Goal: Task Accomplishment & Management: Manage account settings

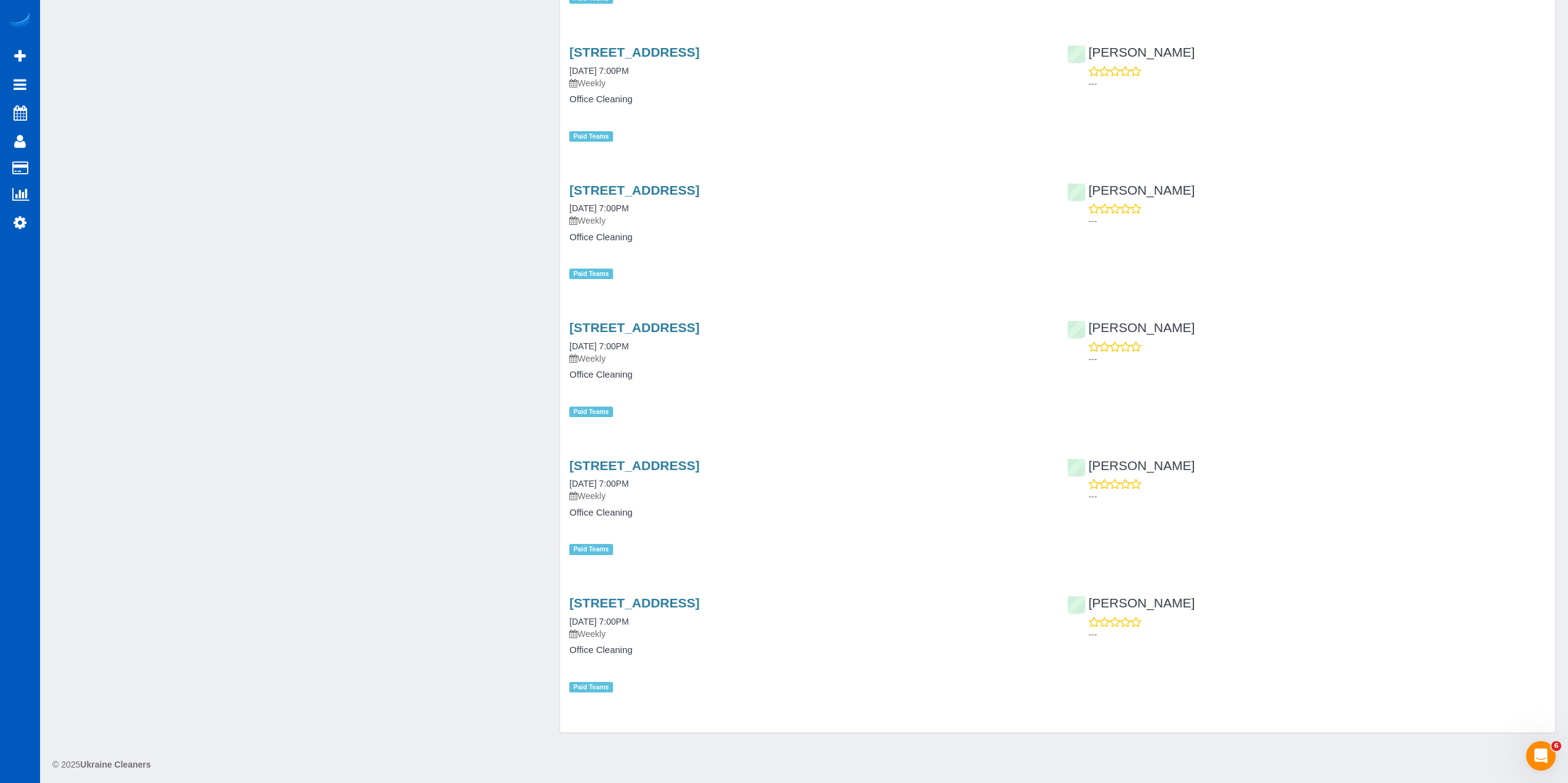
scroll to position [39781, 0]
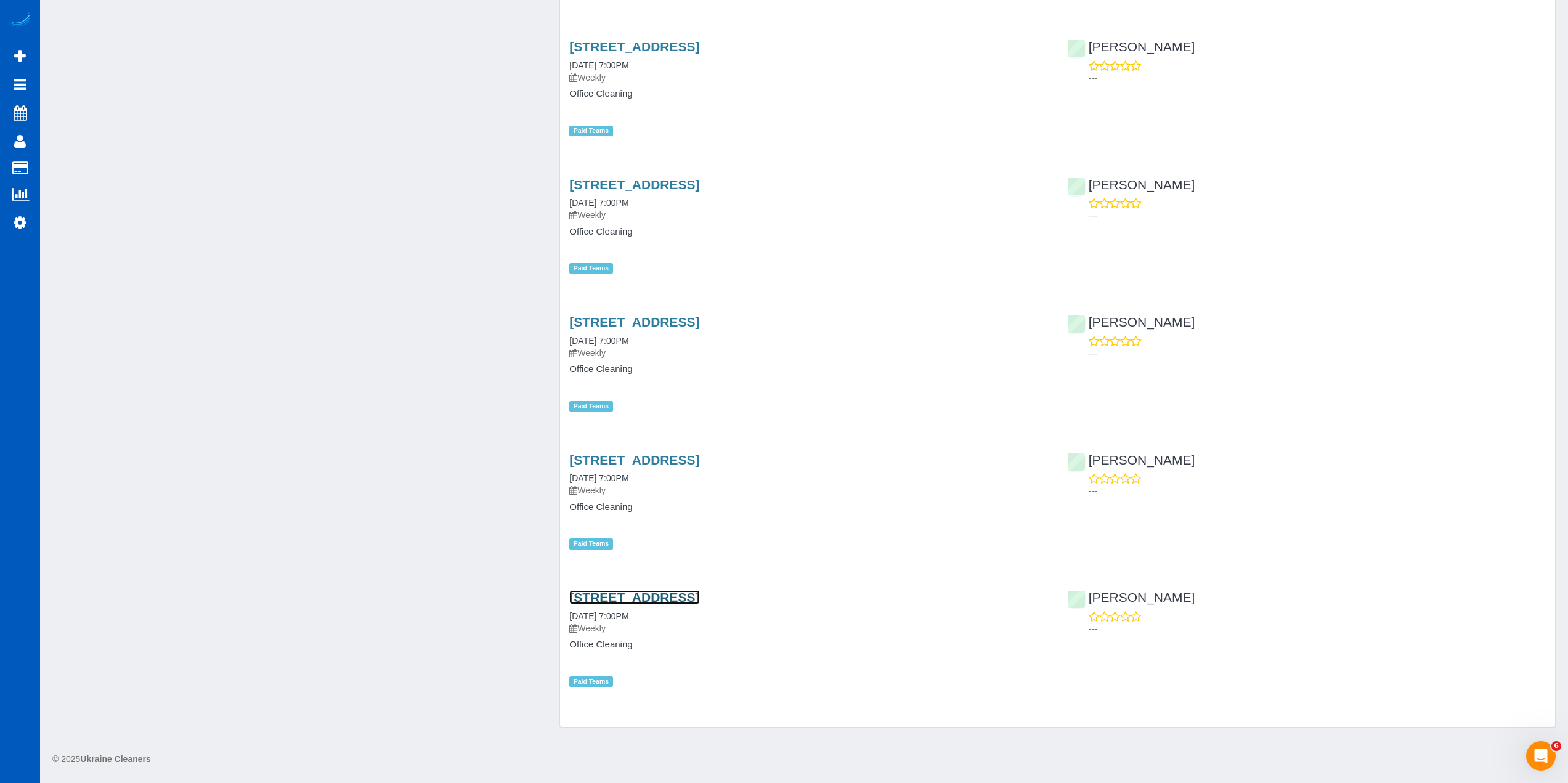
click at [700, 599] on link "10217 19th Ave Se Ste 101,, Everett, WA 98208" at bounding box center [634, 597] width 130 height 14
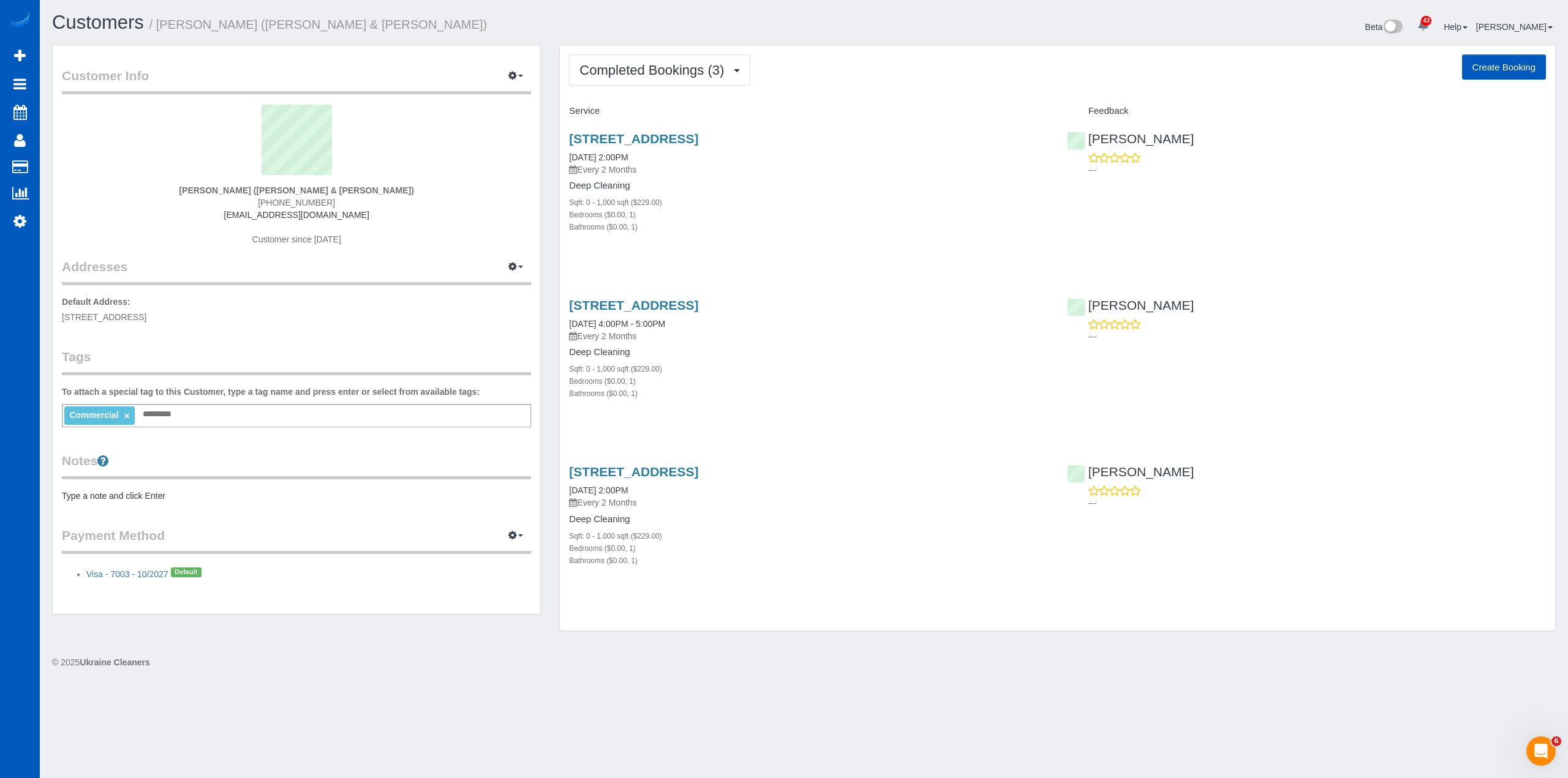
click at [360, 332] on div "Customer Info Edit Contact Info Send Message Email Preferences Special Sales Ta…" at bounding box center [296, 329] width 487 height 568
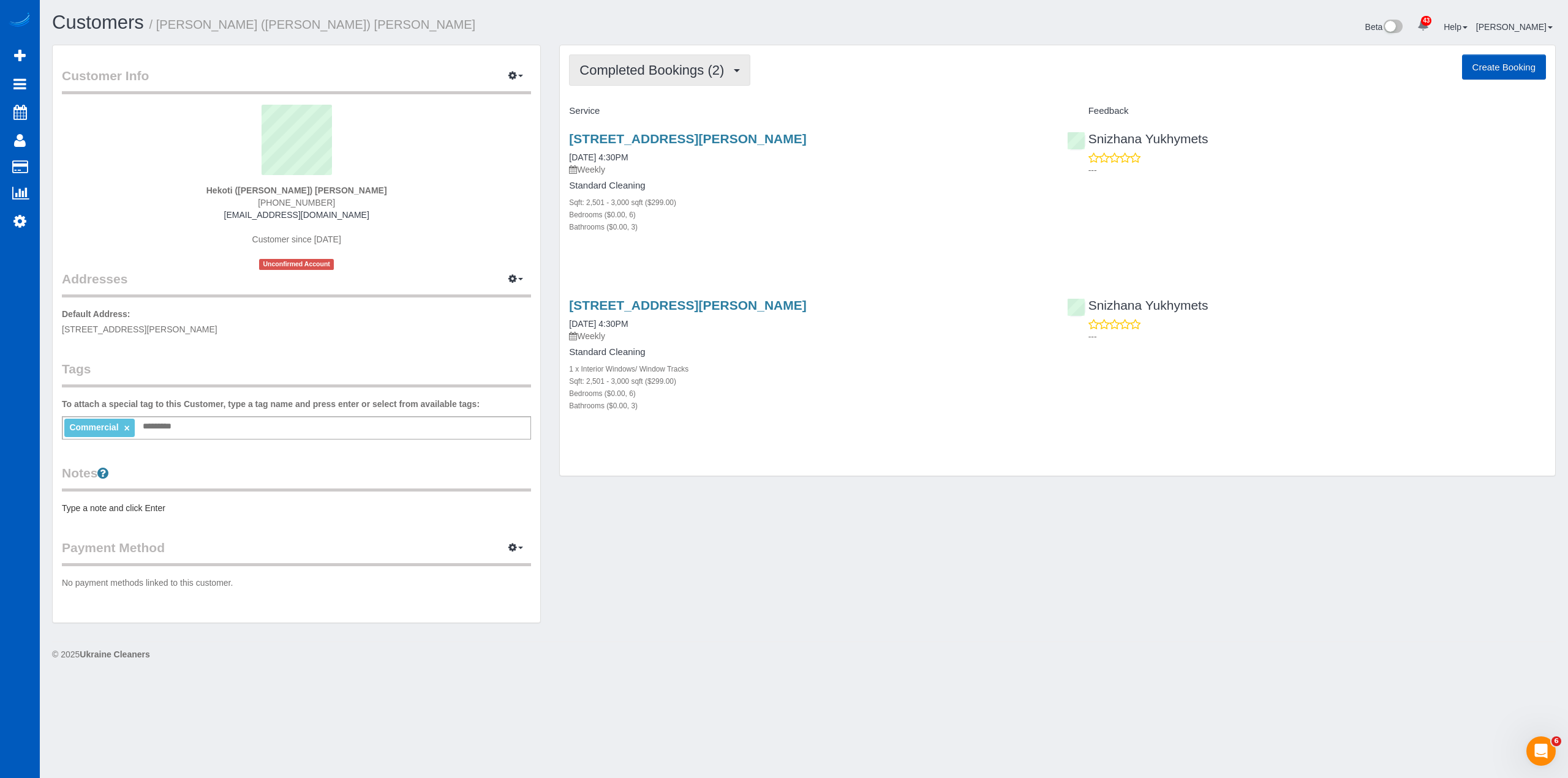
click at [646, 54] on button "Completed Bookings (2)" at bounding box center [659, 69] width 181 height 31
click at [939, 51] on div "Completed Bookings (2) Completed Bookings (2) Upcoming Bookings (11) Cancelled …" at bounding box center [1057, 261] width 995 height 431
click at [753, 307] on link "11019 W Mcfarlane Rd, Airway Heights, WA 99001" at bounding box center [687, 305] width 237 height 14
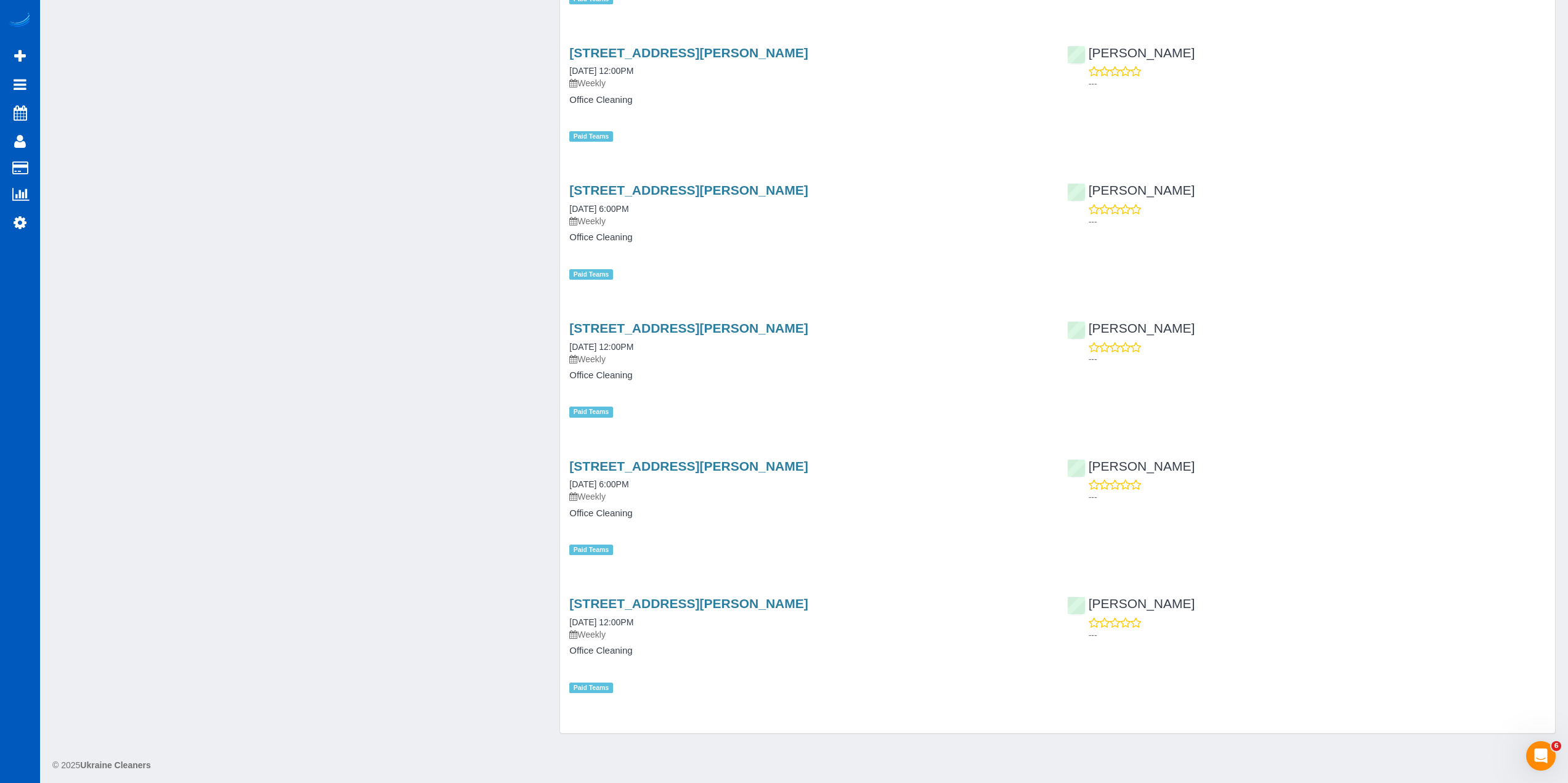
scroll to position [6705, 0]
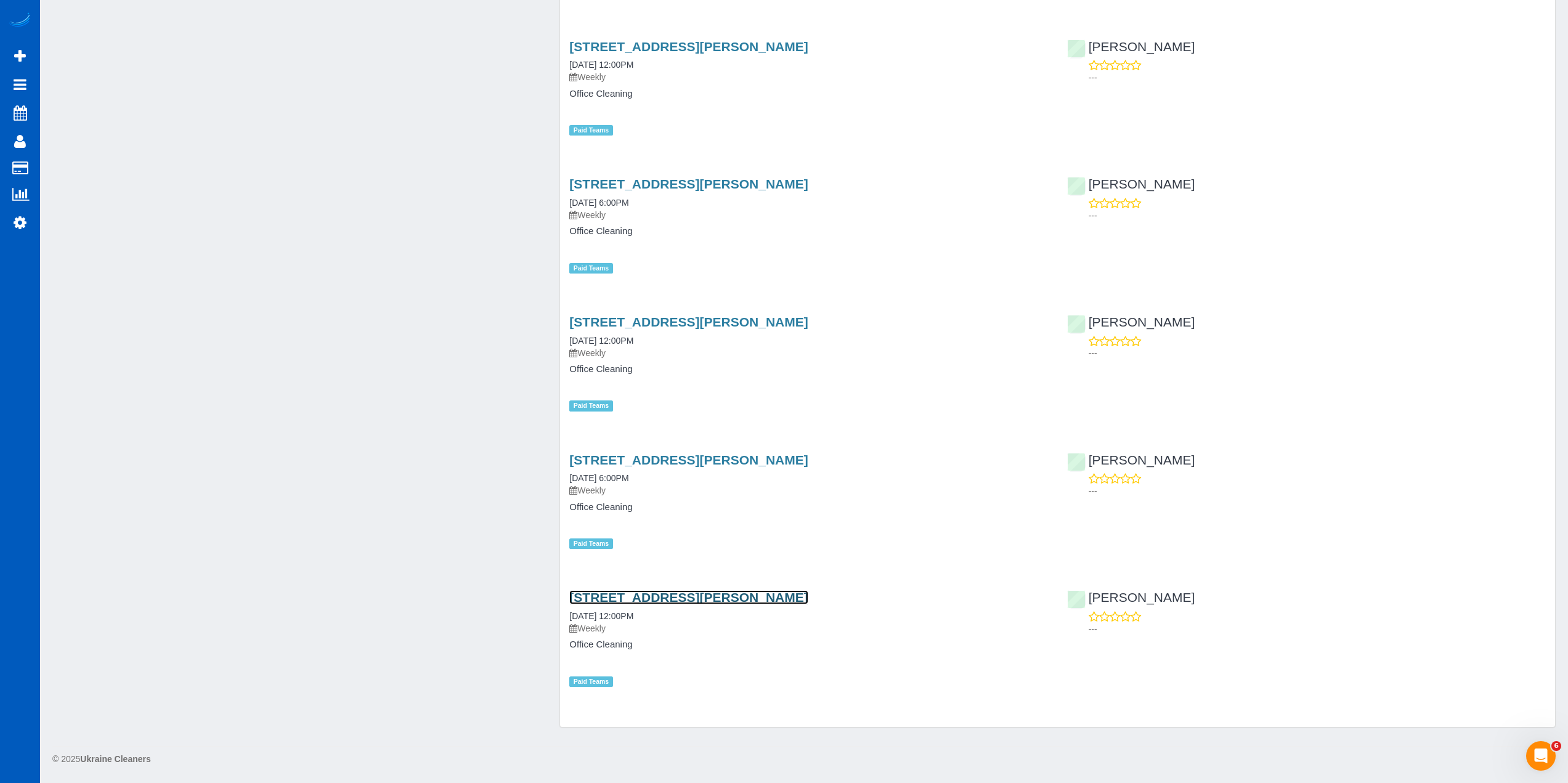
click at [700, 592] on link "1130 W Marine View Dr #A, Everett,, WA 98201" at bounding box center [688, 597] width 238 height 14
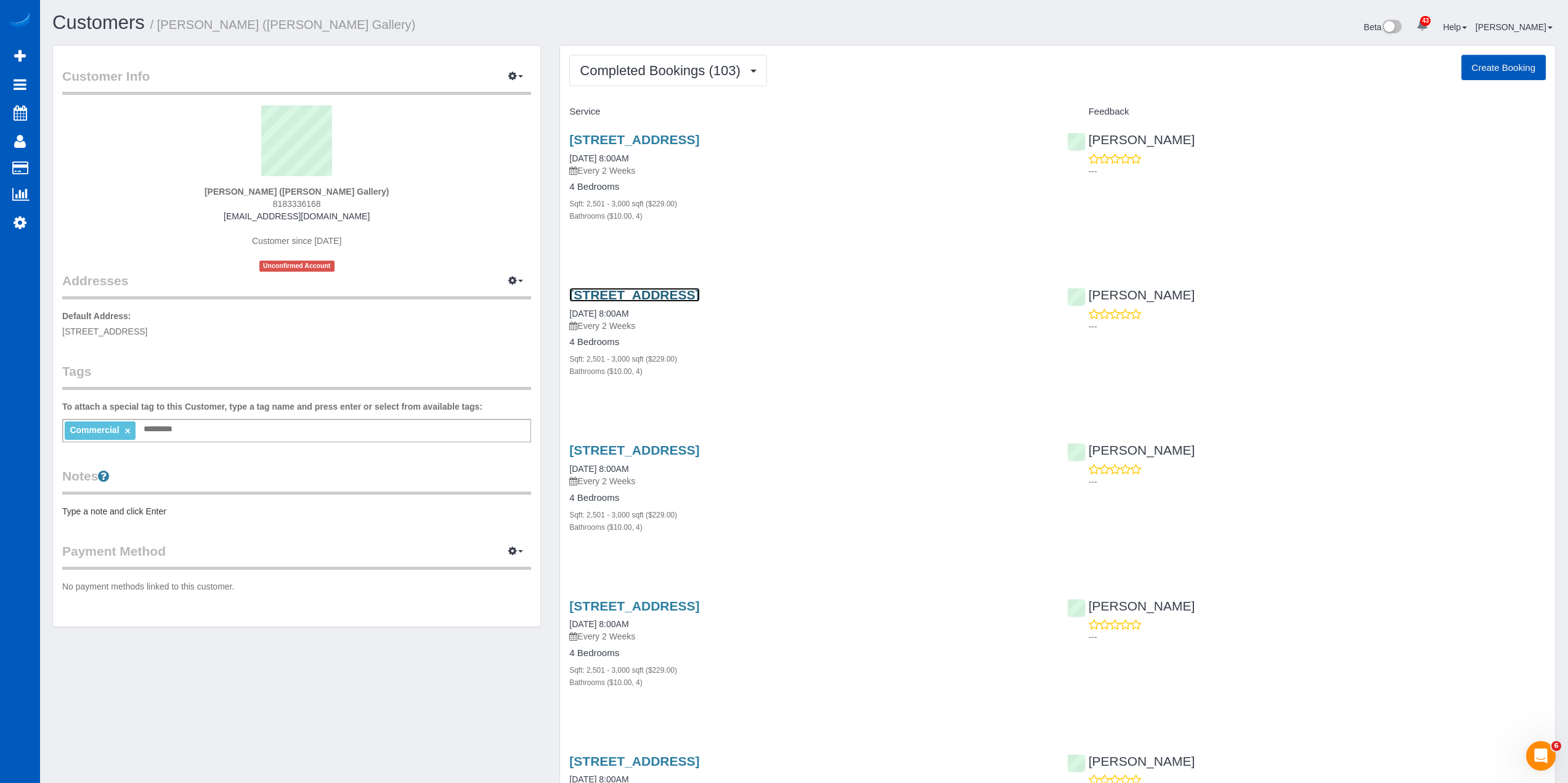
click at [670, 295] on link "10232 Ne 10th Street, Bellevue, WA 98004" at bounding box center [634, 294] width 130 height 14
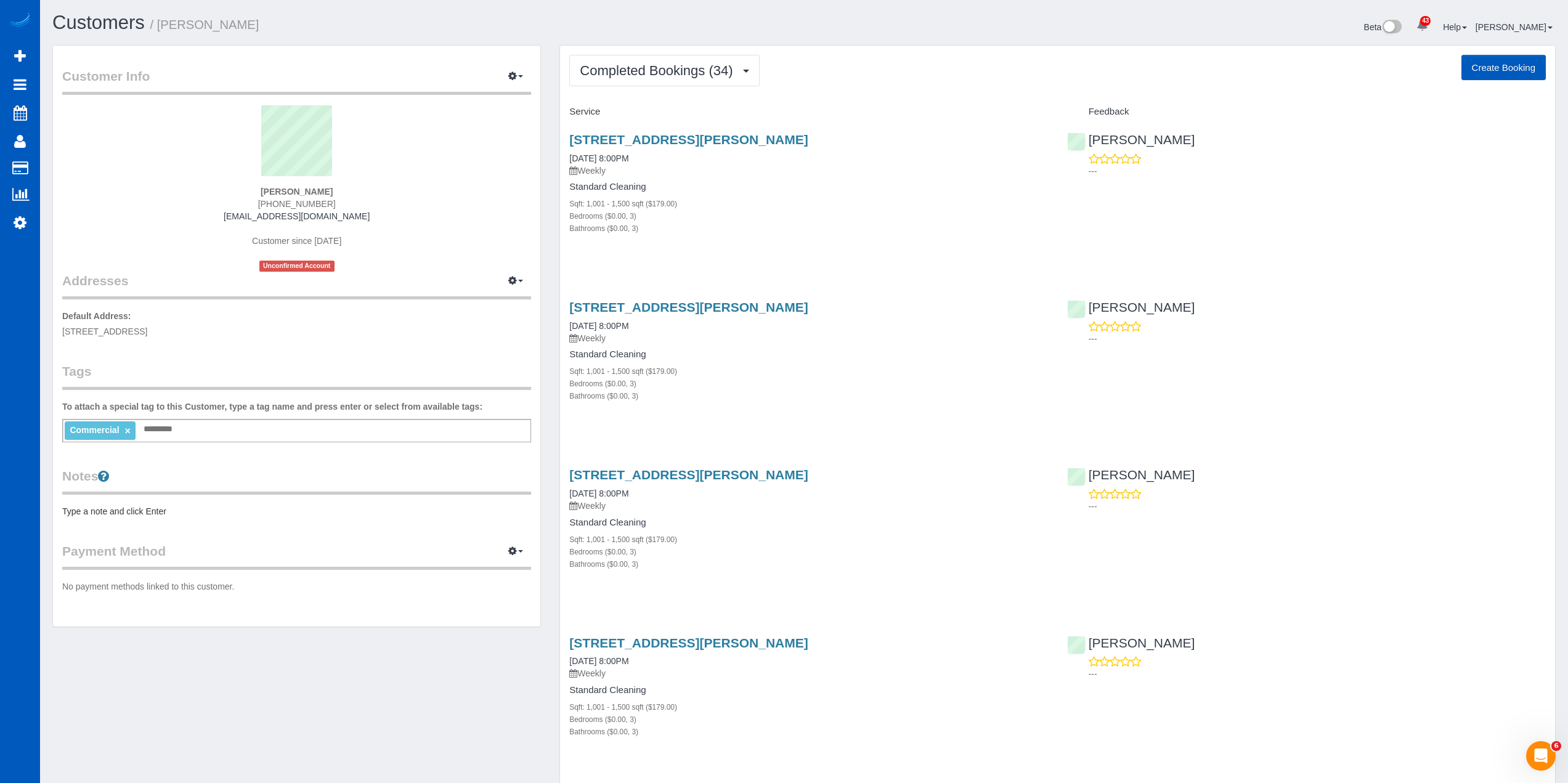
click at [140, 332] on span "4506 Klahanie Dr SE, Issaquah, WA 98029" at bounding box center [105, 331] width 85 height 10
click at [681, 136] on link "4506 Klahanie Dr Se, Issaquah, WA 98029" at bounding box center [688, 140] width 238 height 14
click at [458, 191] on div "Paul Delong (951) 691-3351 pdelong@emlerswimschool.com Customer since 2025 Unco…" at bounding box center [297, 188] width 469 height 166
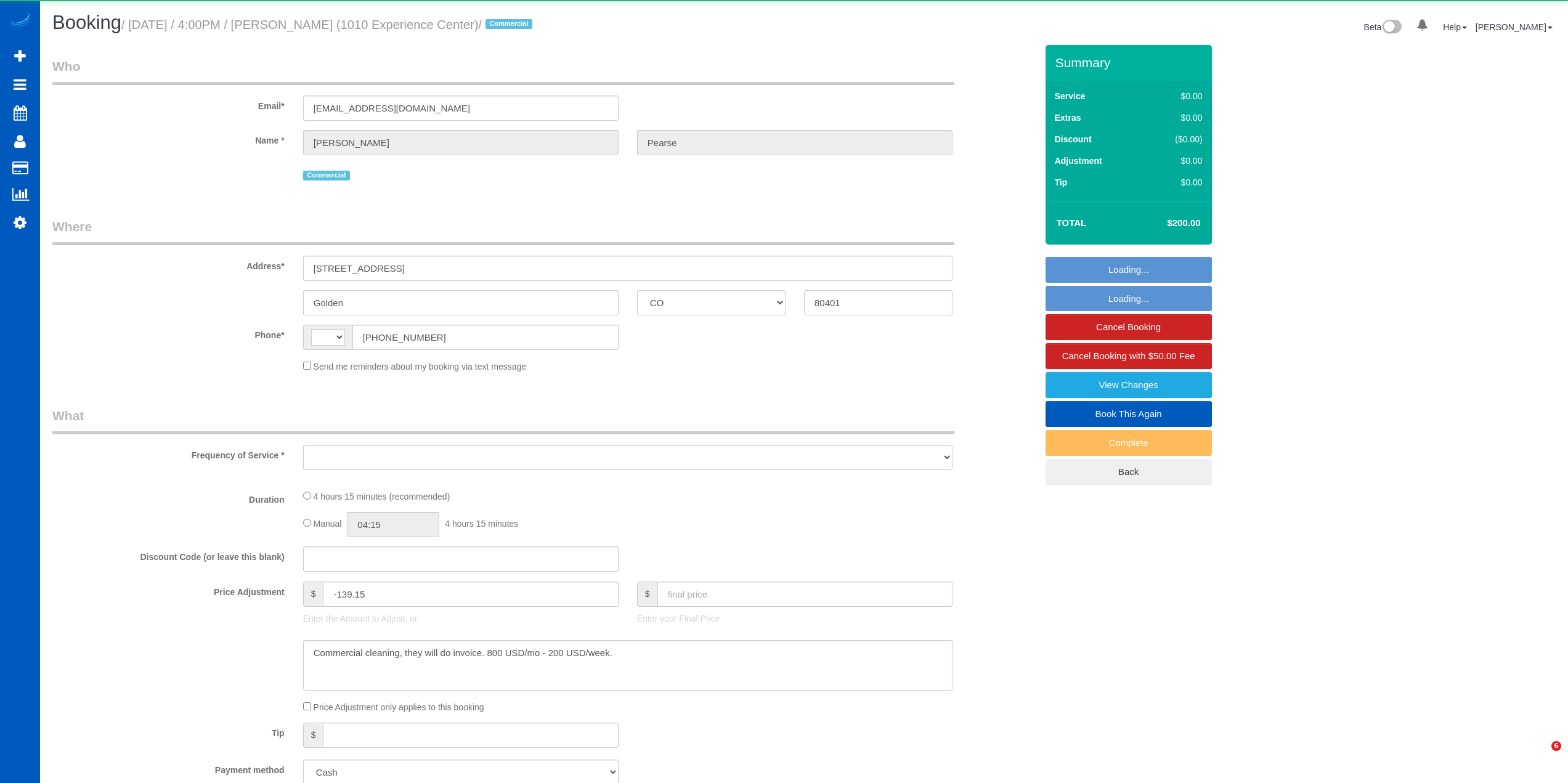
select select "CO"
select select "string:[GEOGRAPHIC_DATA]"
select select "object:804"
select select "199"
select select "3501"
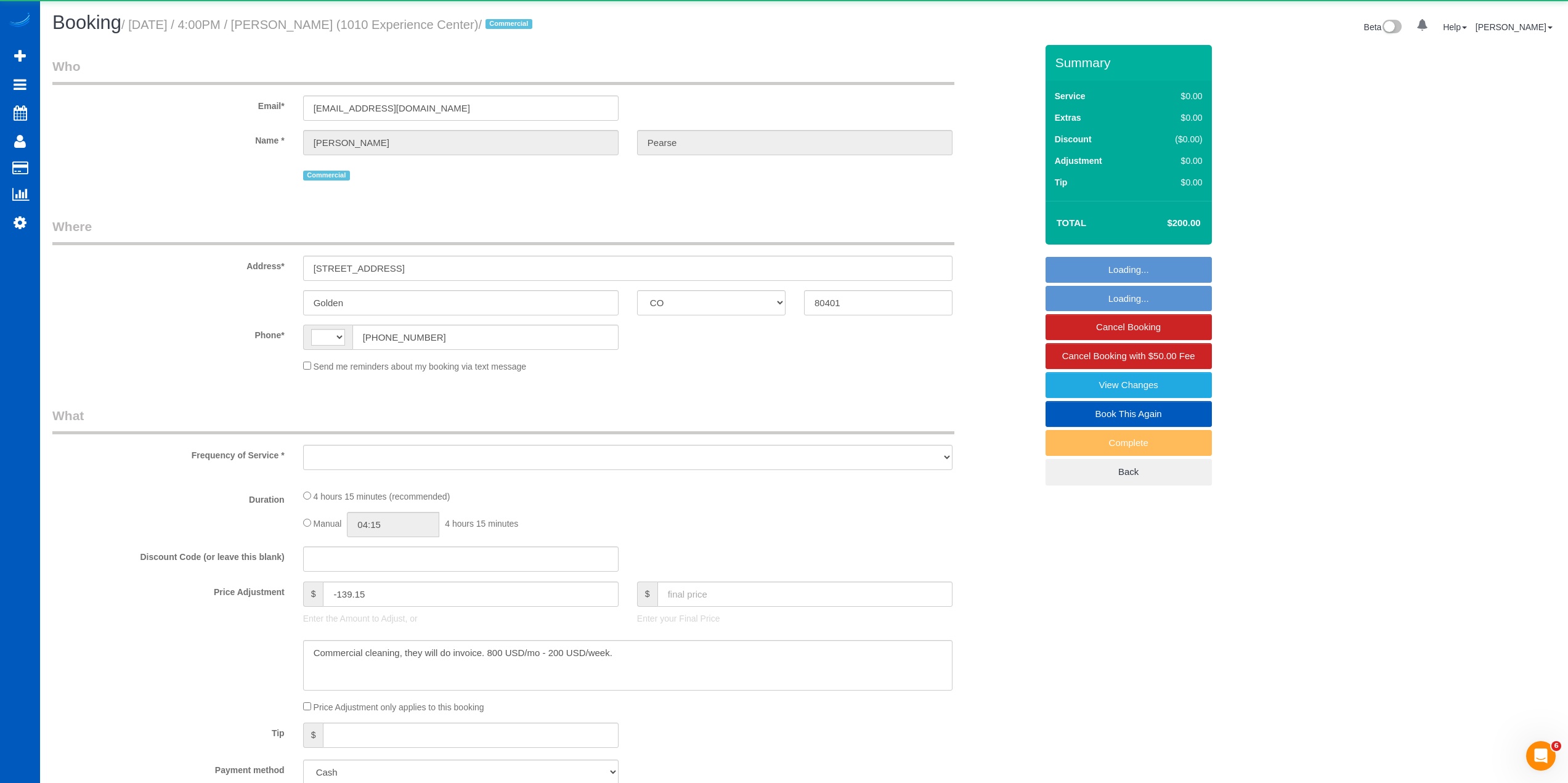
select select "4"
select select "7"
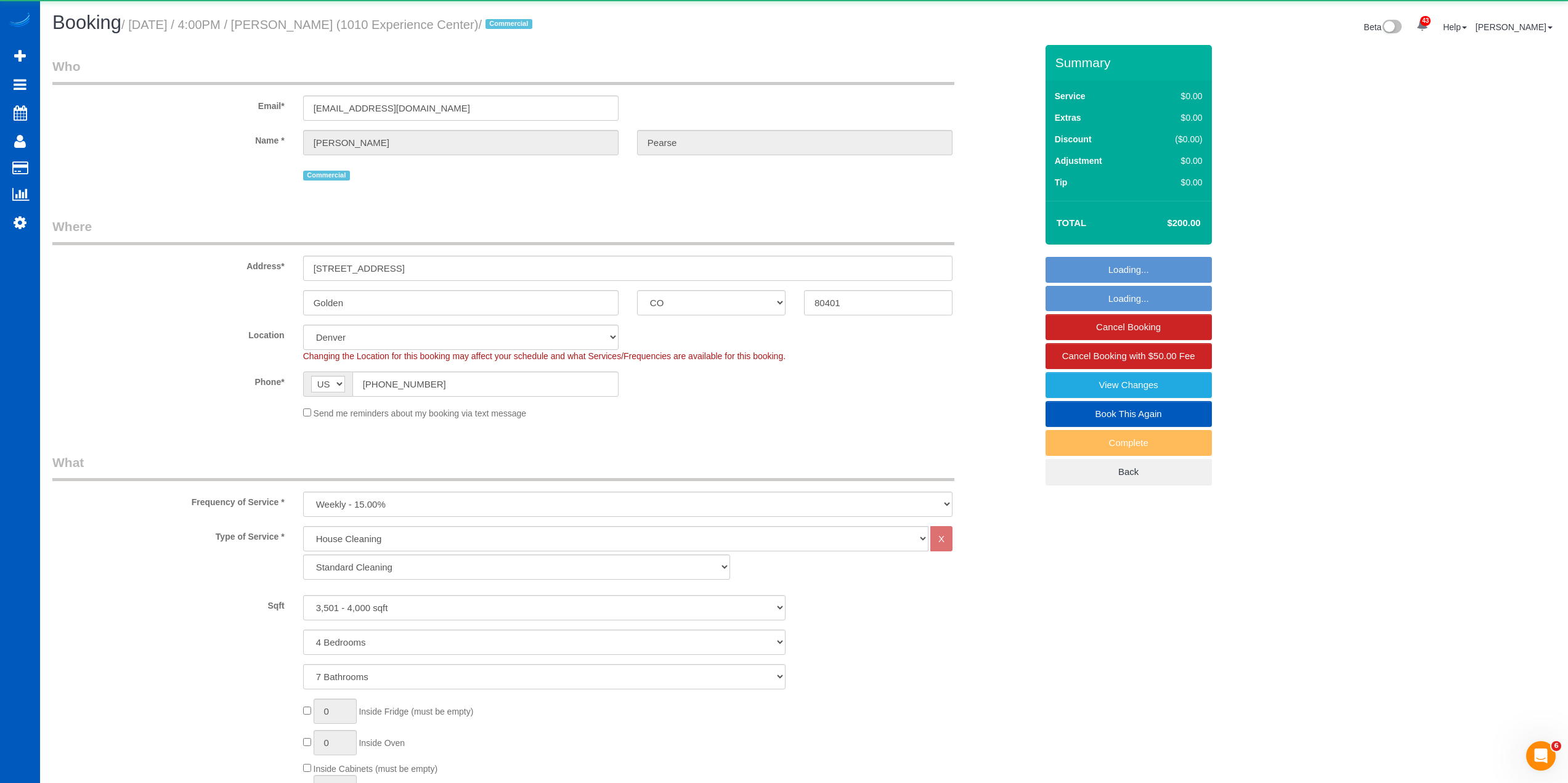
select select "object:1087"
select select "3501"
select select "4"
select select "7"
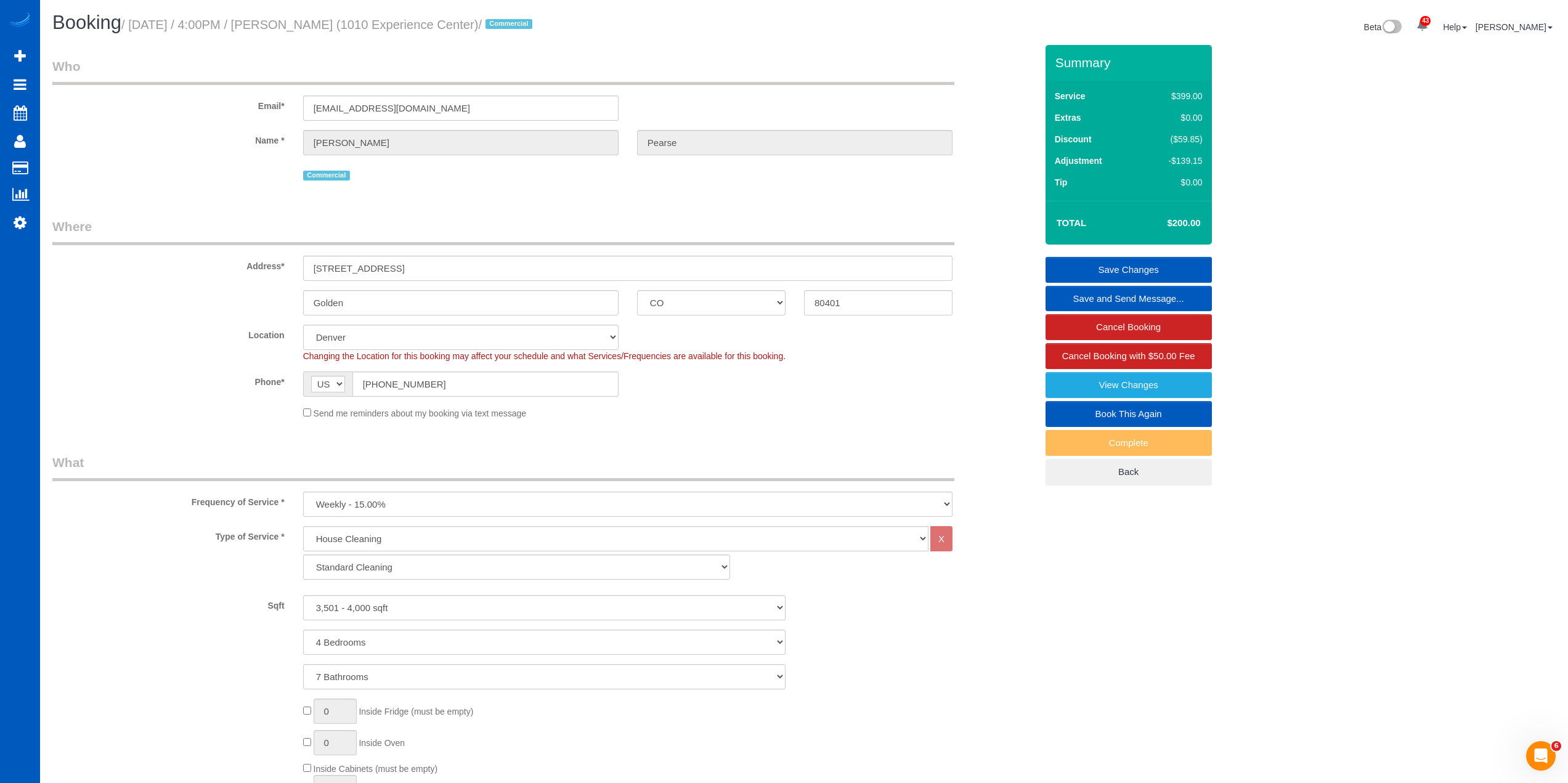
drag, startPoint x: 508, startPoint y: 24, endPoint x: 376, endPoint y: 25, distance: 132.0
click at [376, 25] on small "/ October 11, 2025 / 4:00PM / Annie Pearse (1010 Experience Center) / Commercial" at bounding box center [329, 25] width 414 height 14
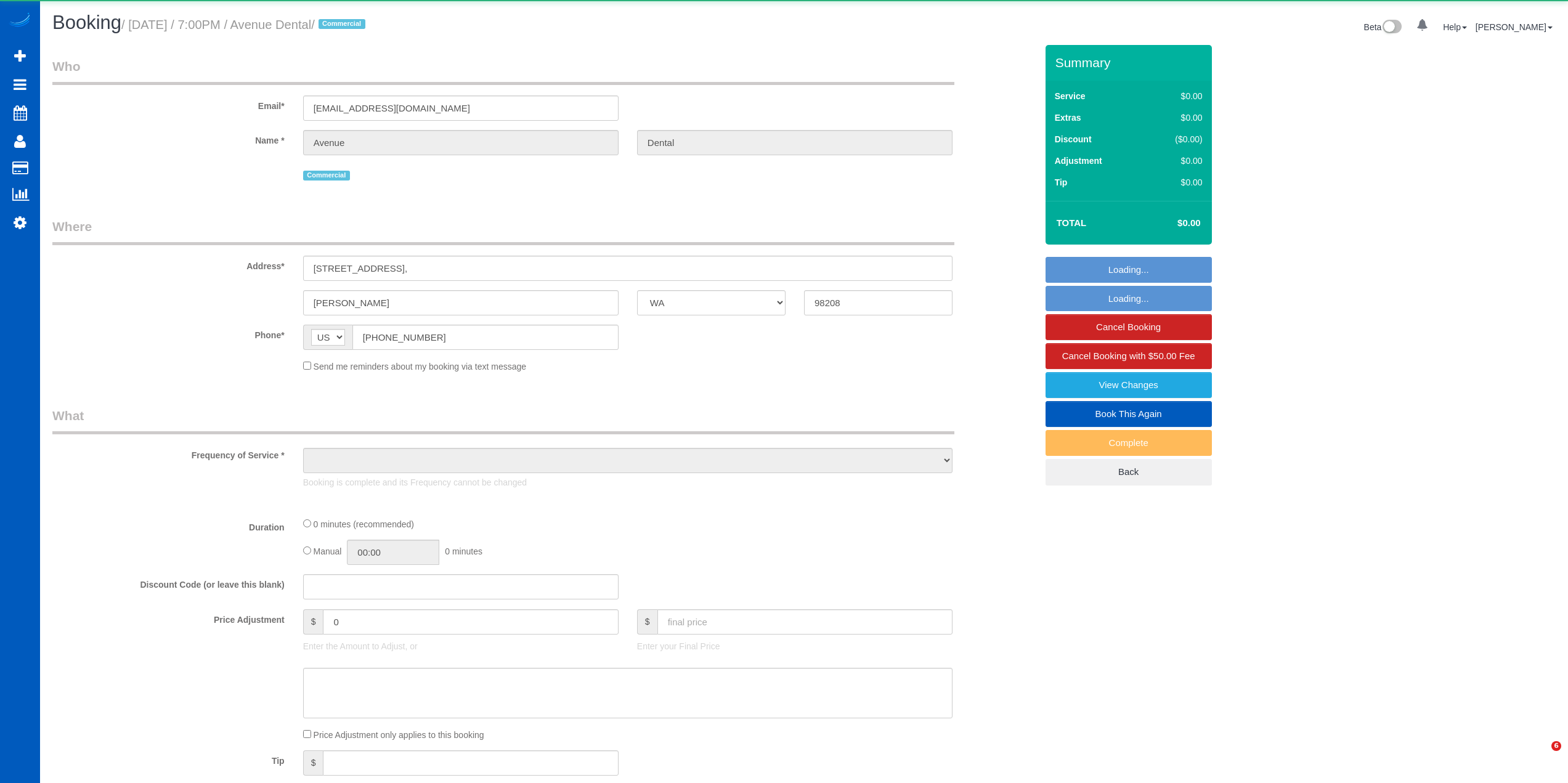
select select "WA"
select select "object:921"
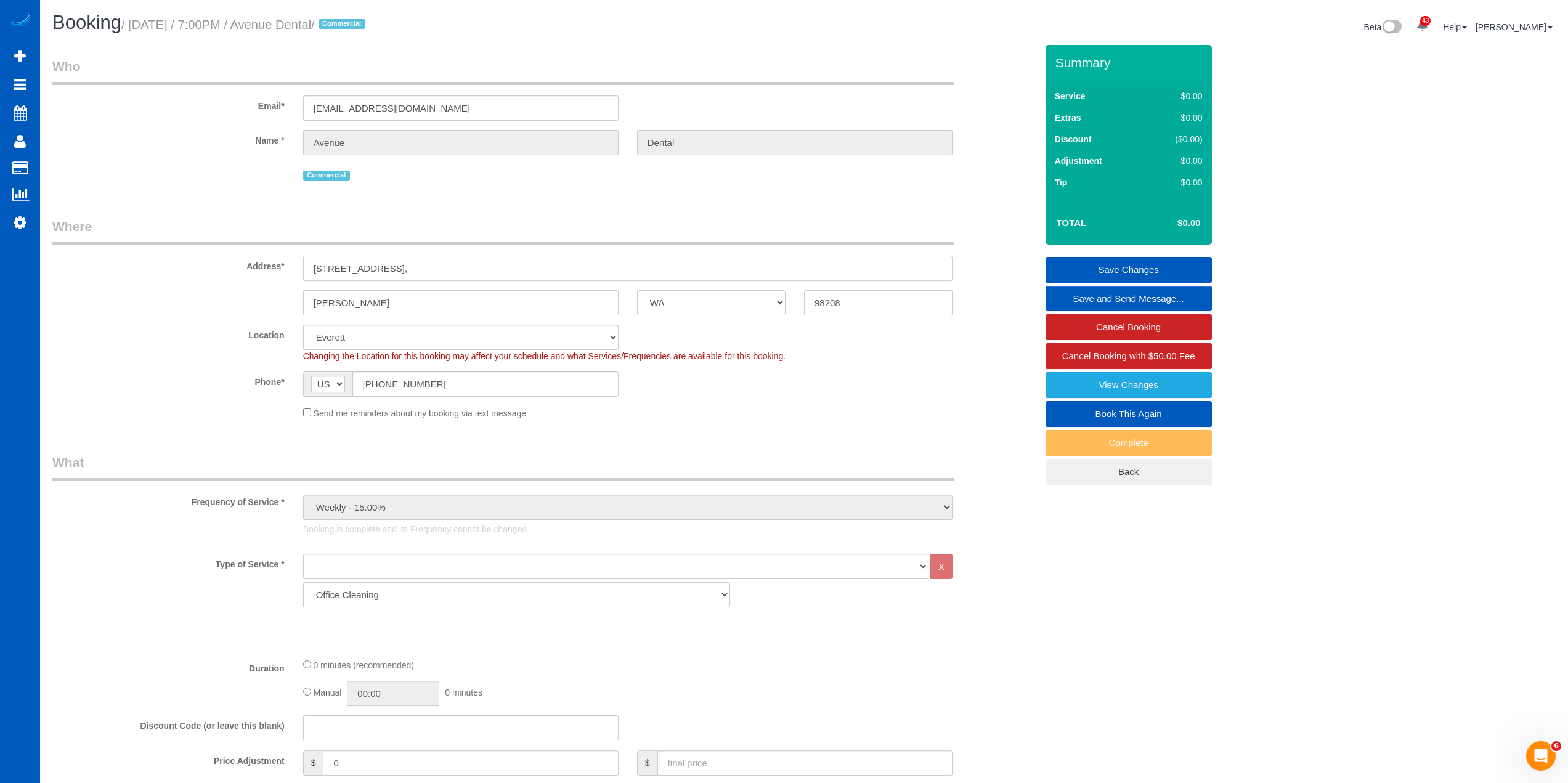
click at [421, 268] on input "[STREET_ADDRESS]," at bounding box center [628, 268] width 650 height 25
click at [421, 268] on input "10217 19th Ave SE Ste 101," at bounding box center [628, 268] width 650 height 25
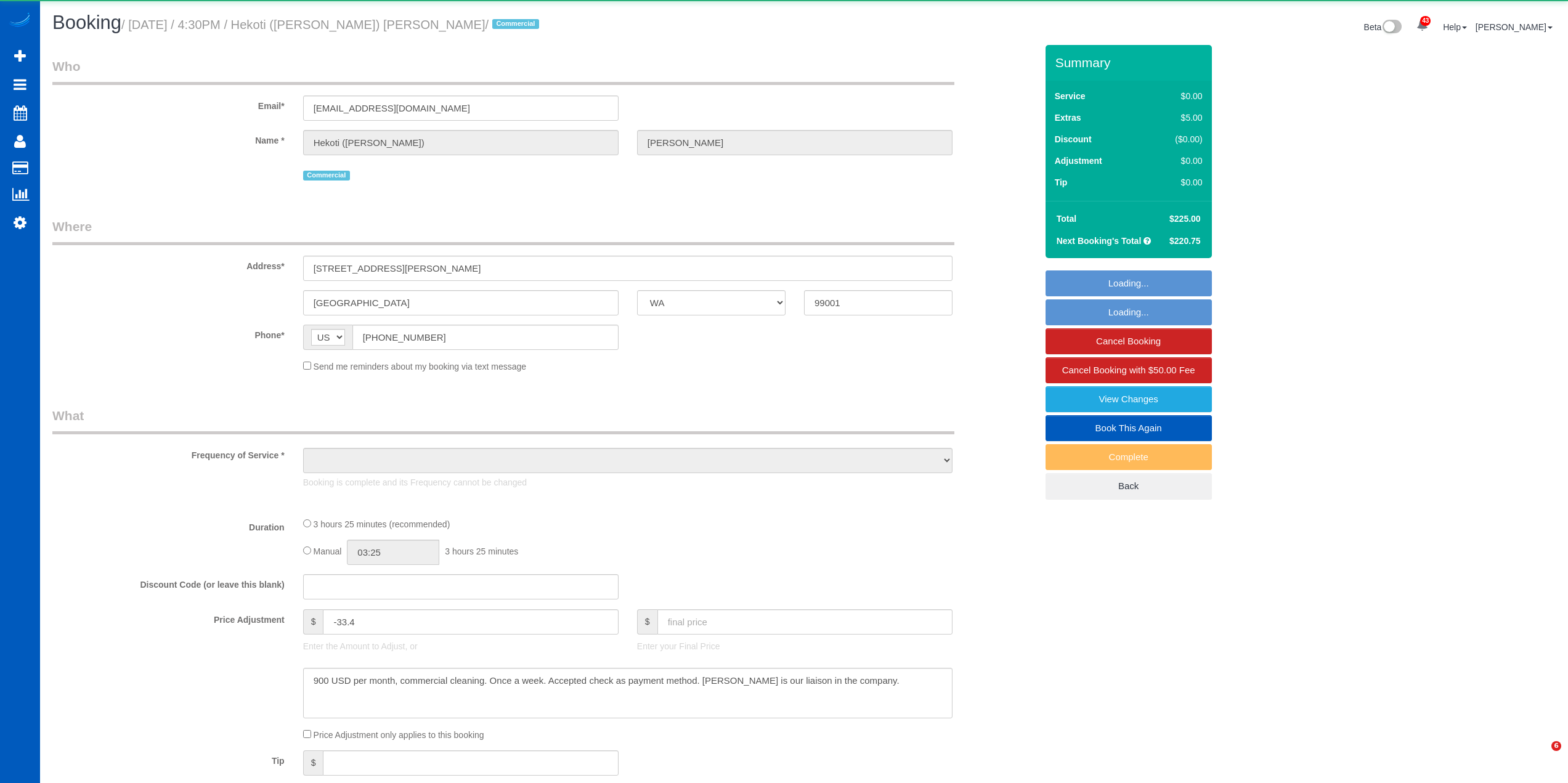
select select "WA"
select select "object:1075"
select select "199"
select select "2501"
select select "6"
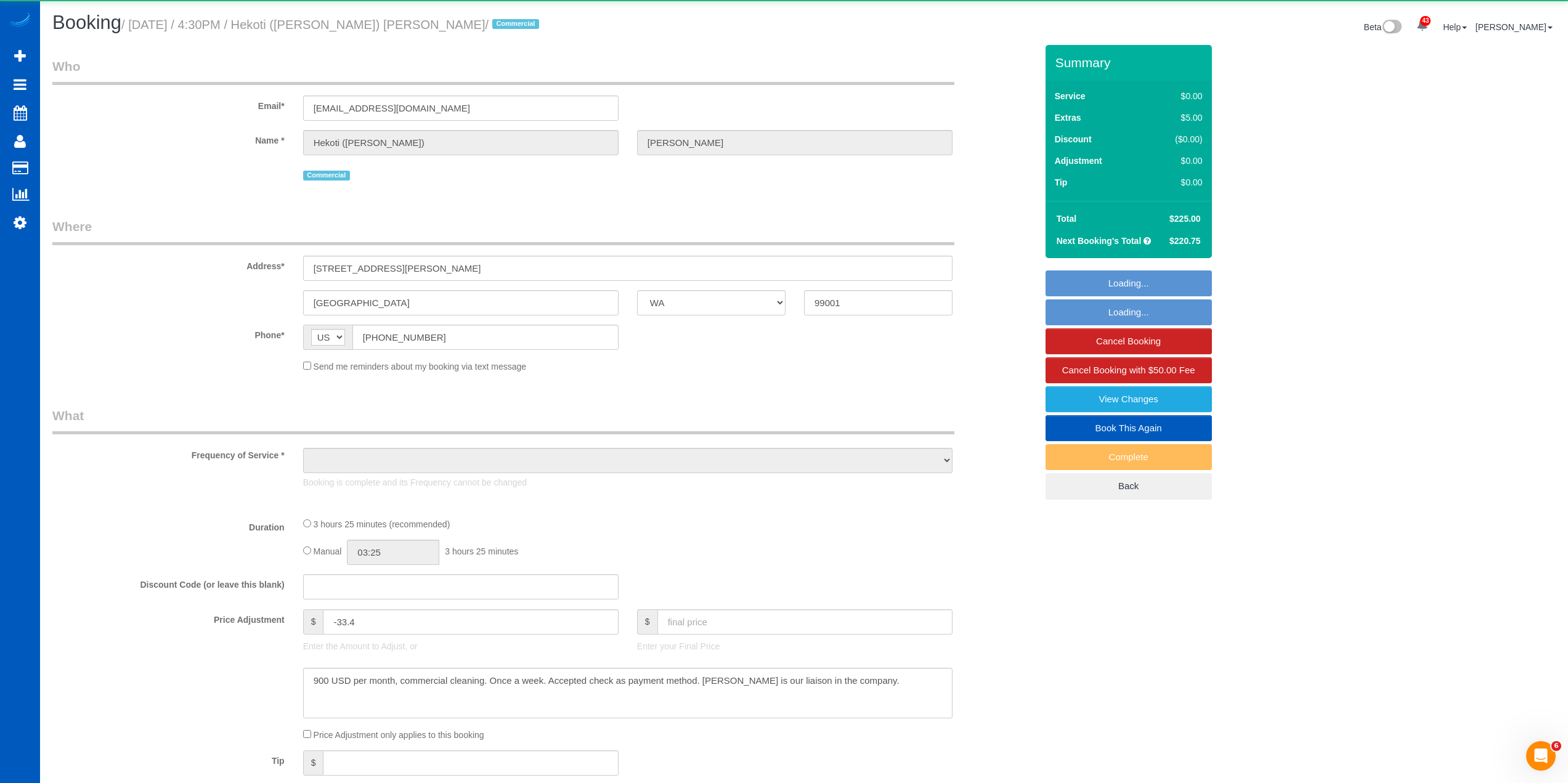
select select "3"
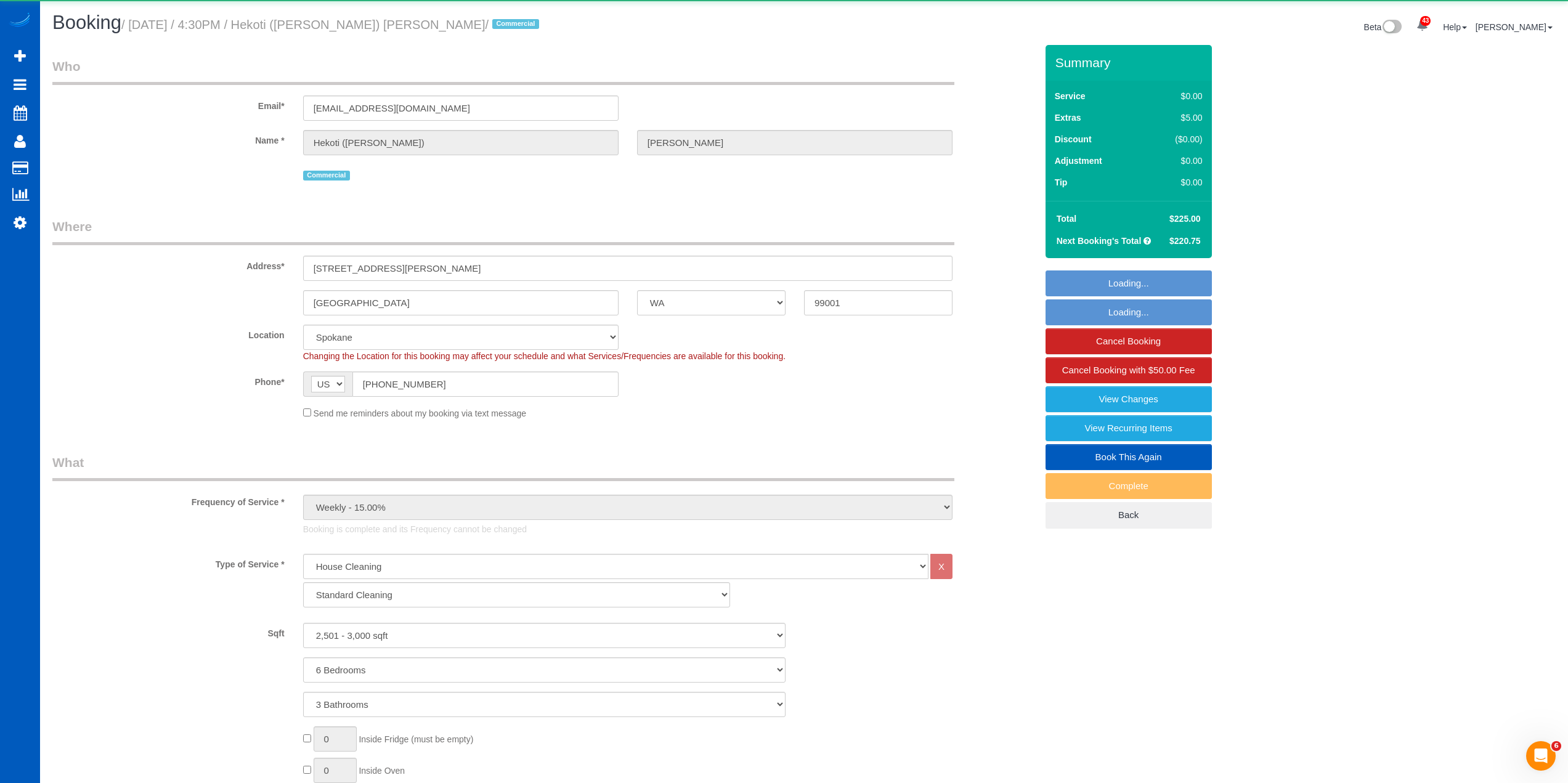
select select "object:1198"
select select "2501"
select select "6"
select select "3"
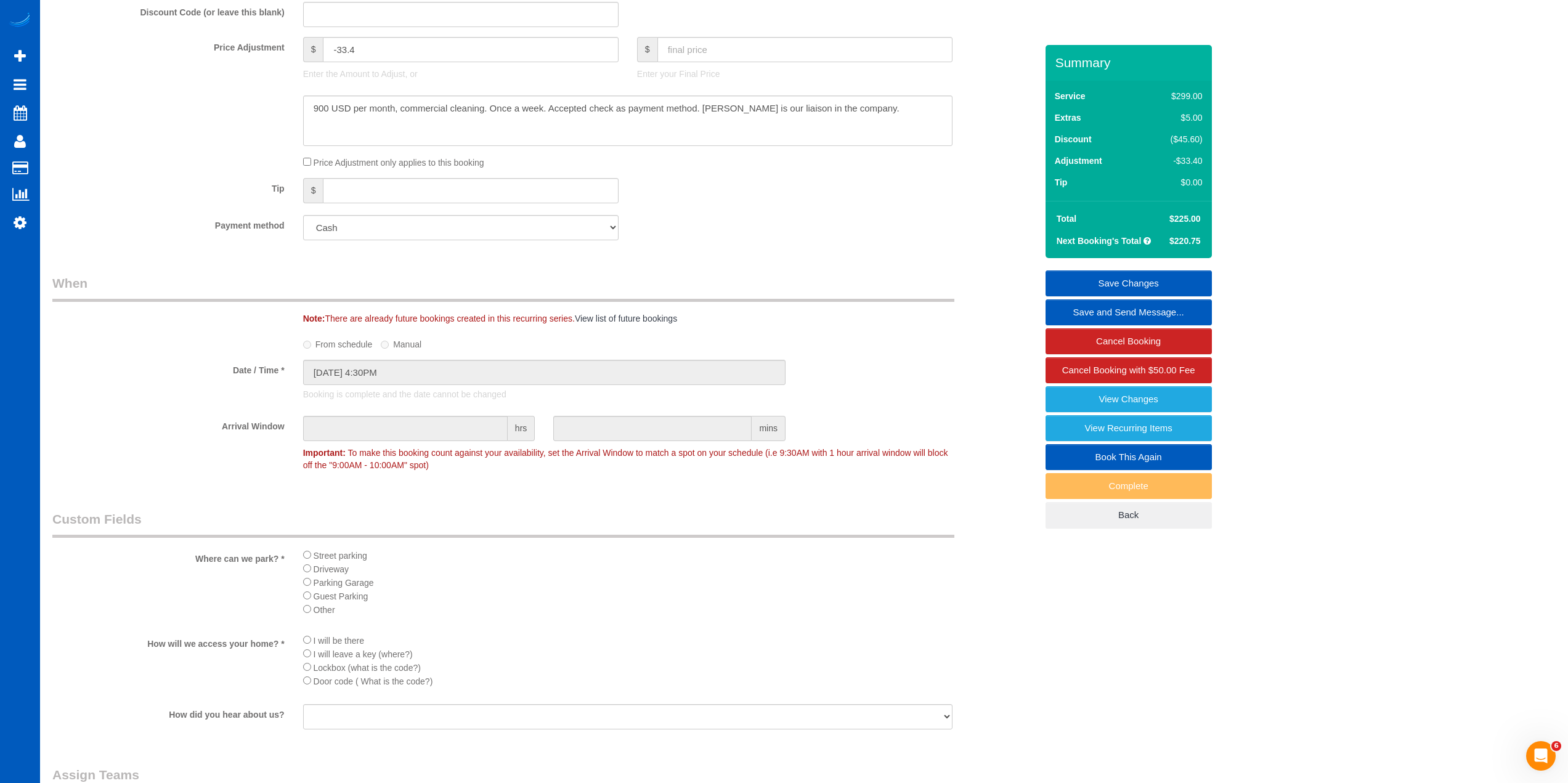
scroll to position [986, 0]
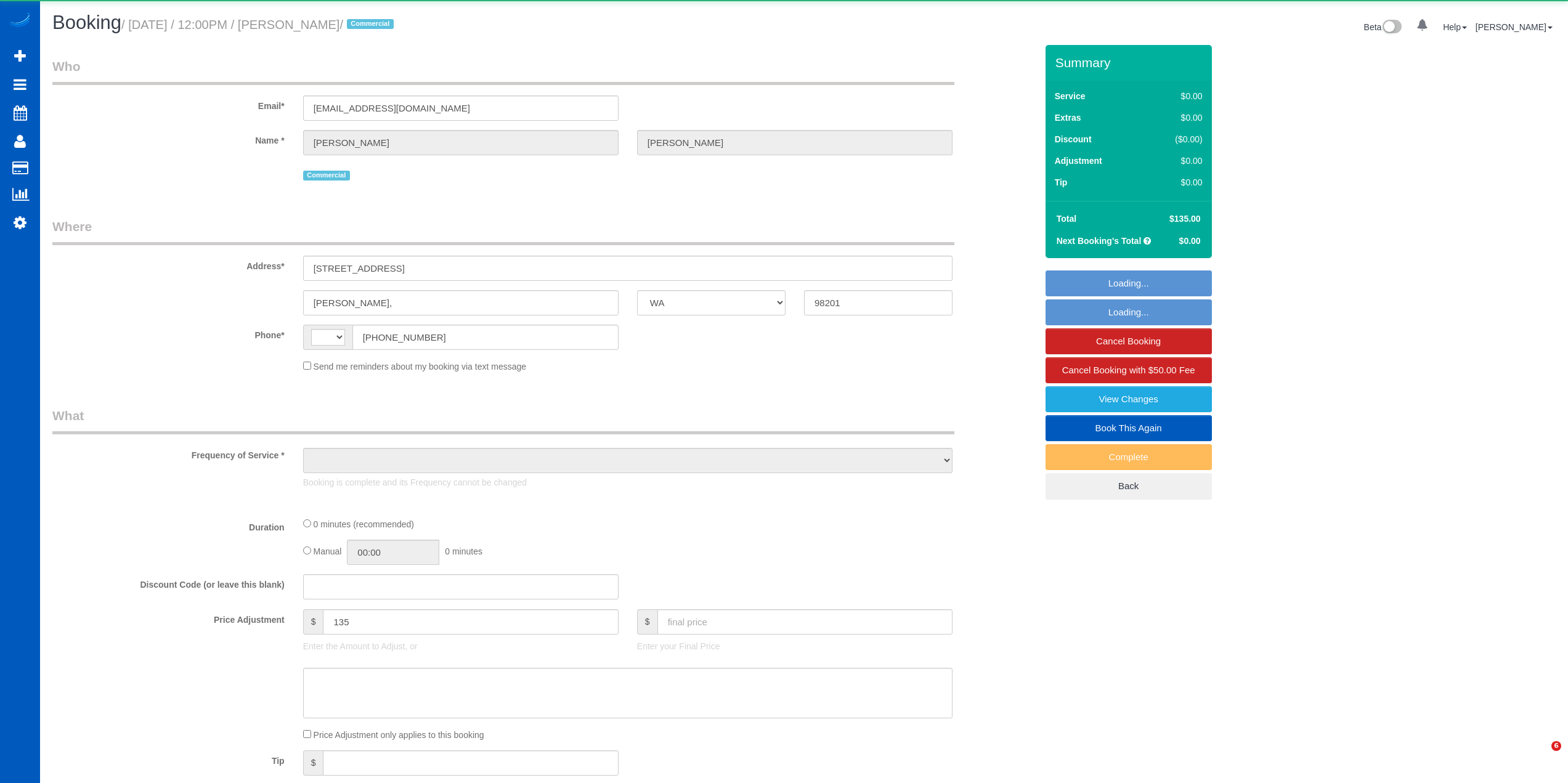
select select "WA"
select select "string:[GEOGRAPHIC_DATA]"
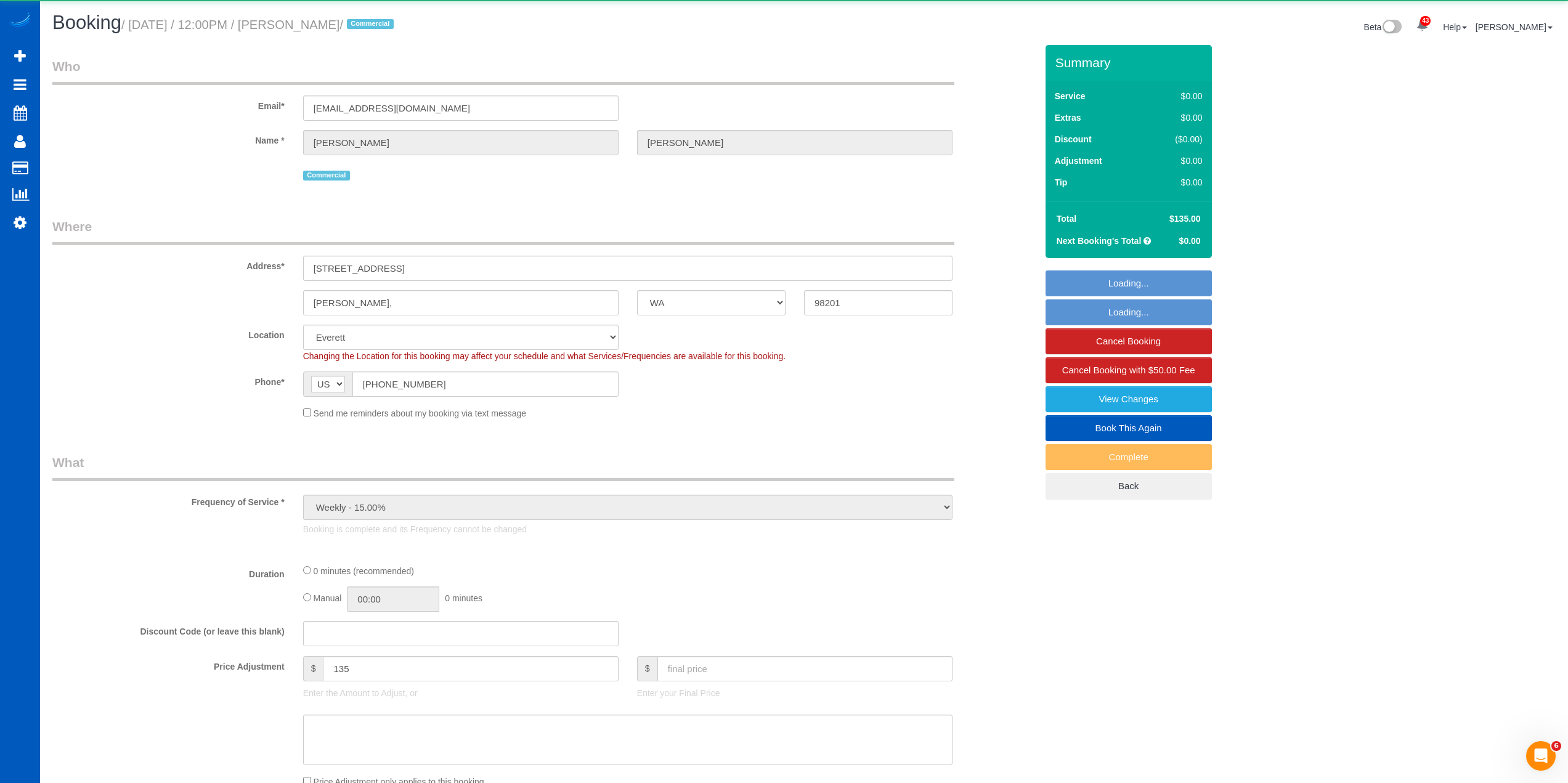
select select "object:1064"
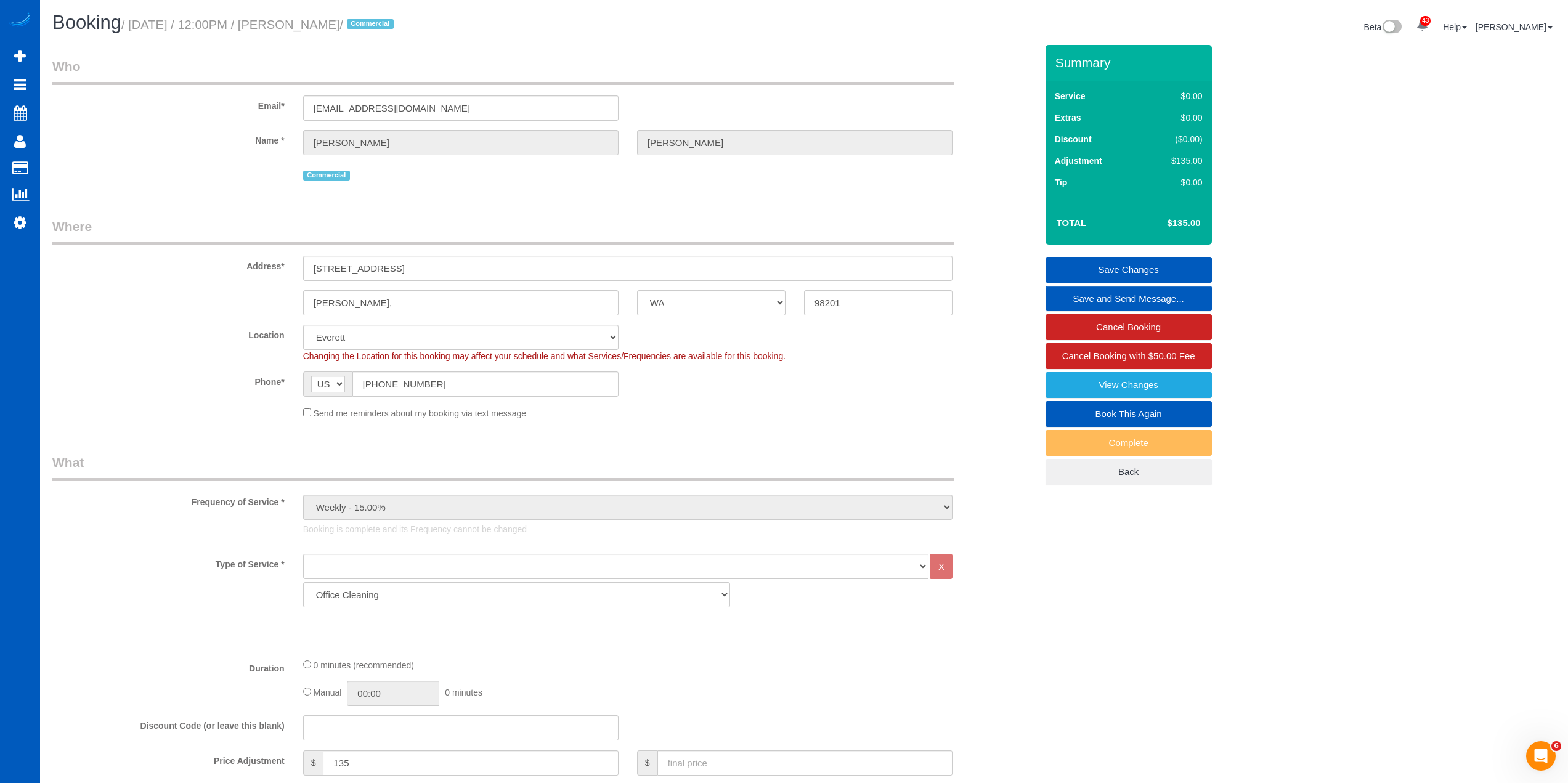
click at [759, 401] on sui-booking-location "Location North Seattle Atlanta GA Denver Everett Fort Worth TX Las Vegas Main D…" at bounding box center [544, 372] width 984 height 95
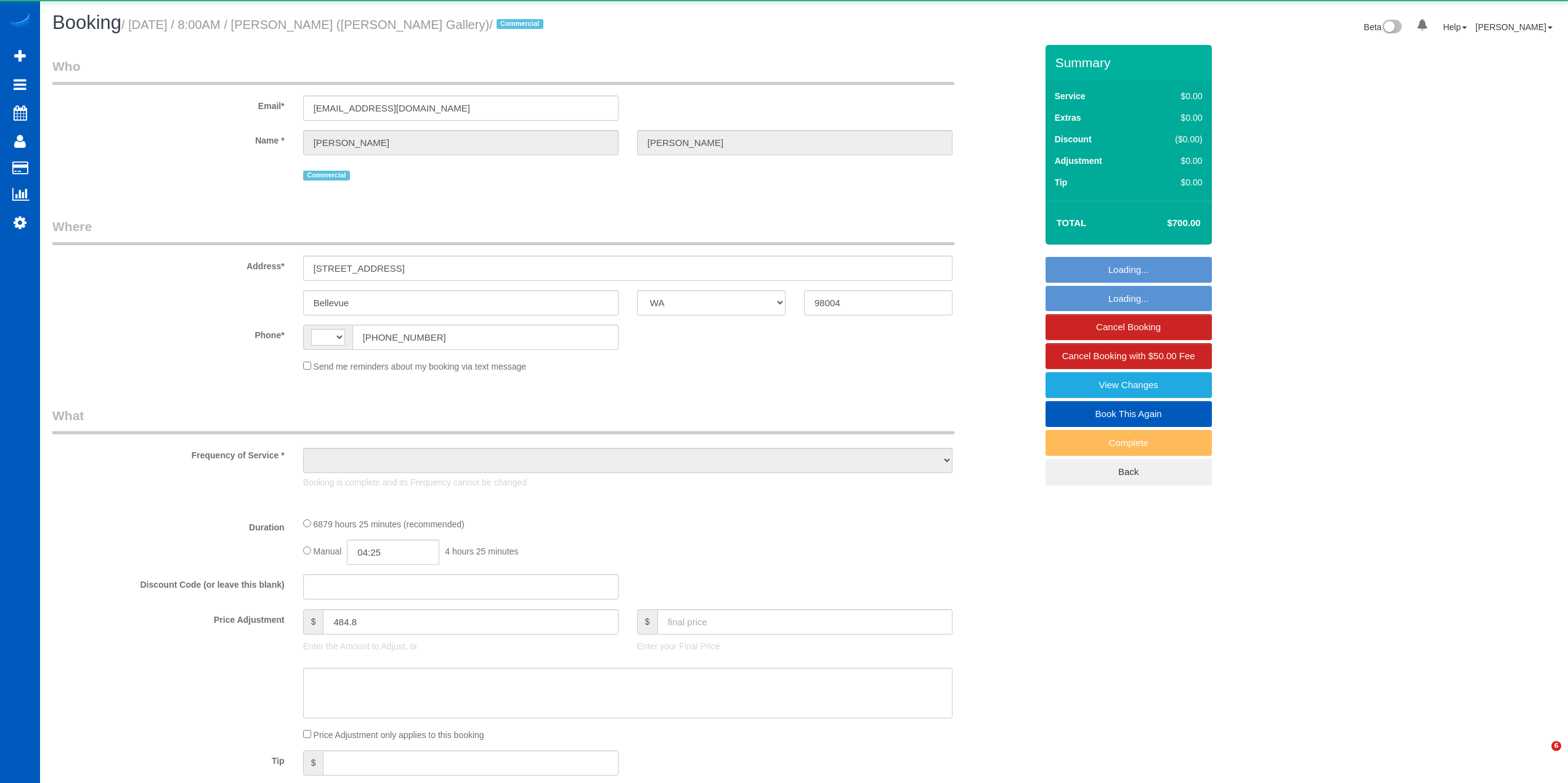
select select "WA"
select select "string:[GEOGRAPHIC_DATA]"
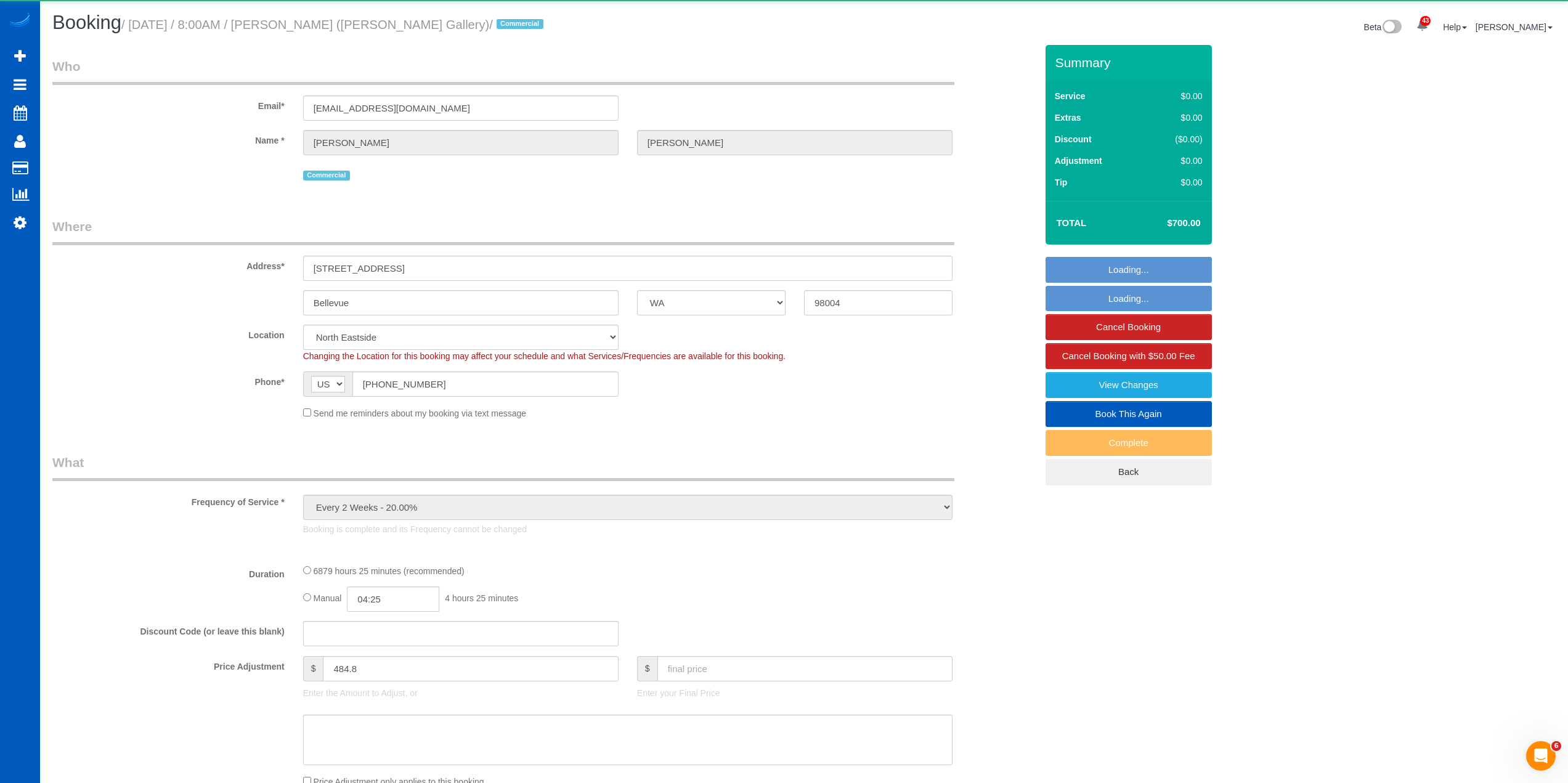
select select "object:1122"
select select "2501"
select select "4"
select select "spot1"
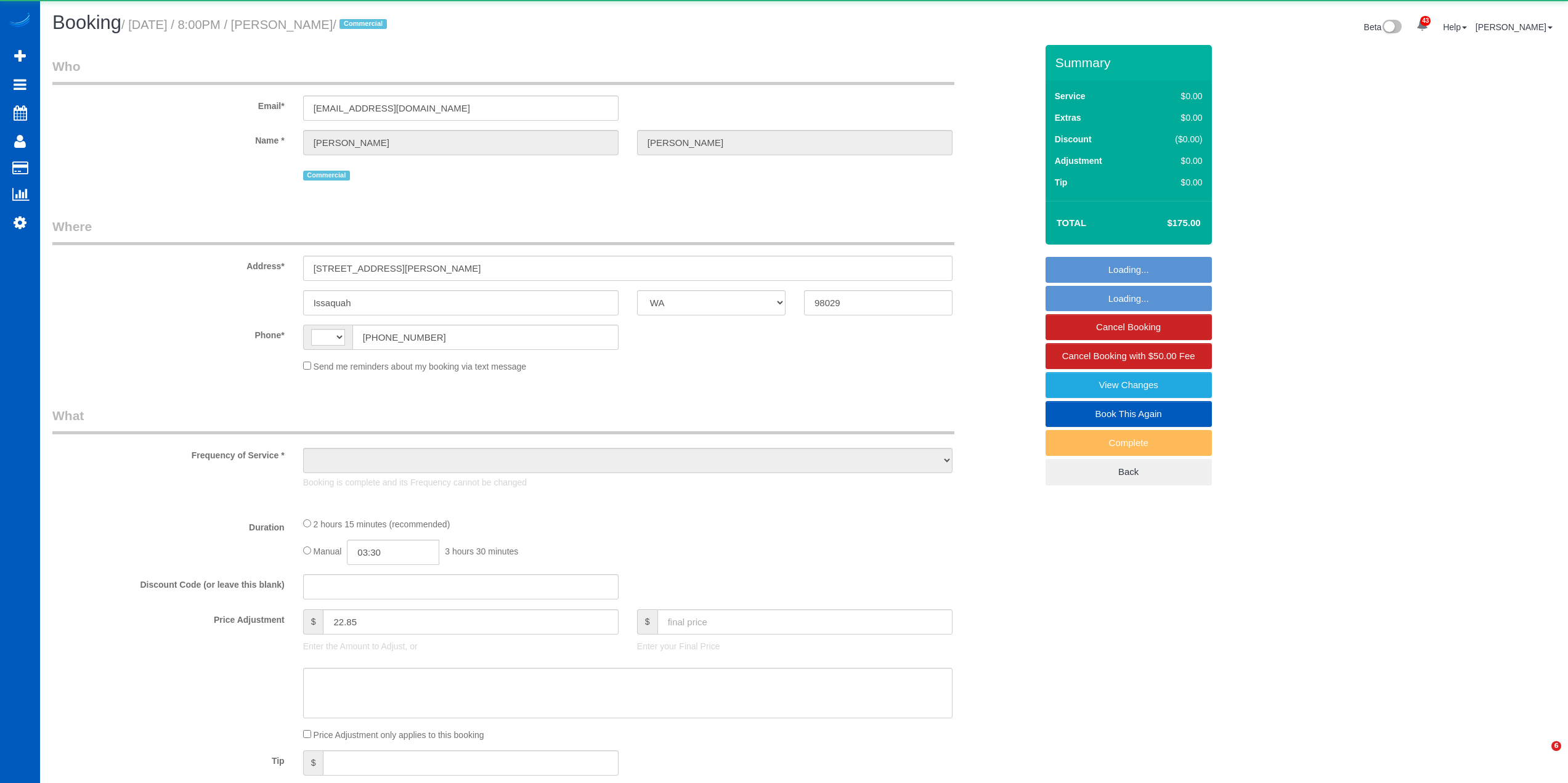
select select "WA"
select select "string:[GEOGRAPHIC_DATA]"
select select "object:917"
select select "199"
select select "1001"
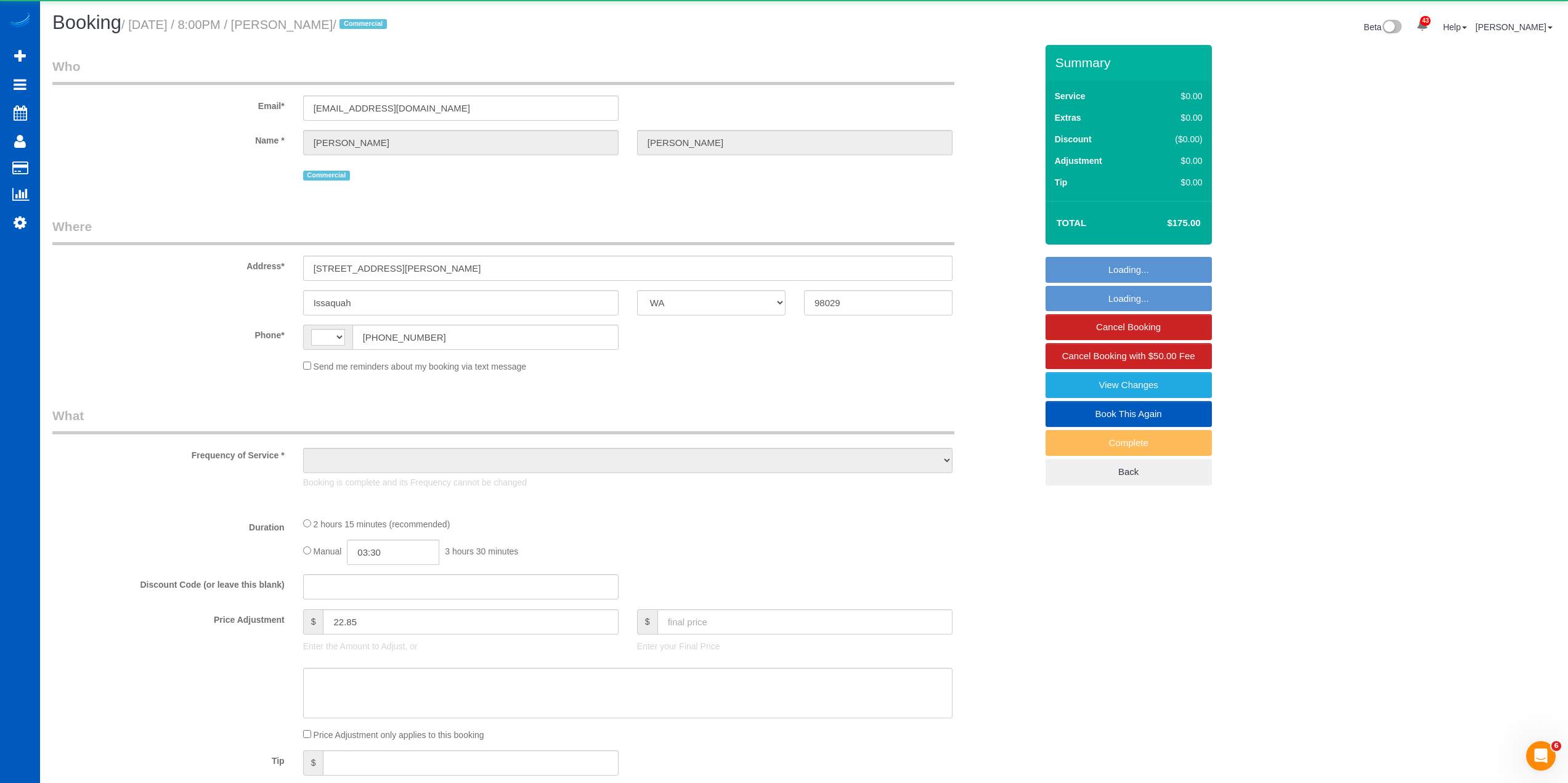
select select "3"
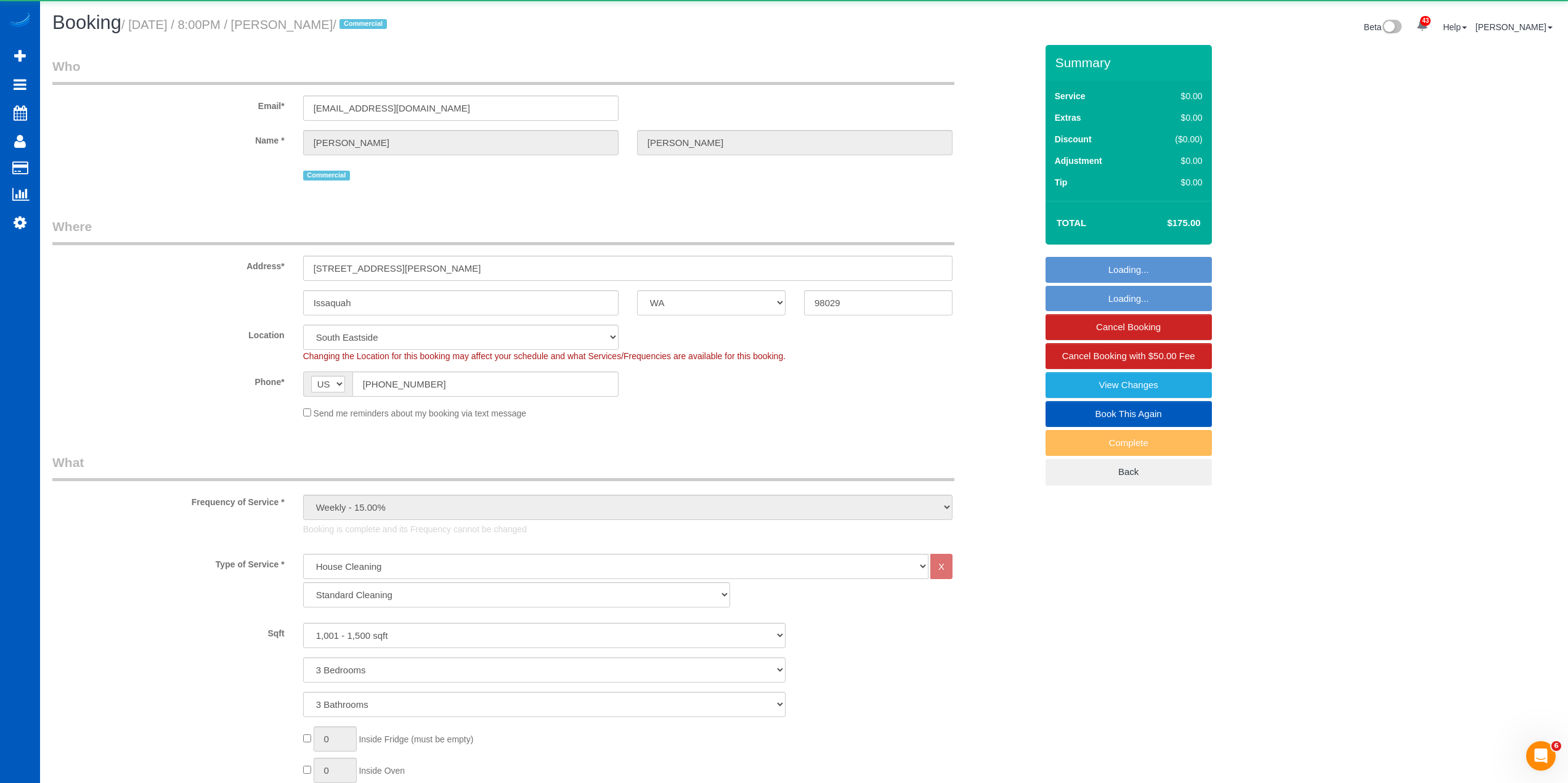
select select "object:1147"
select select "1001"
select select "3"
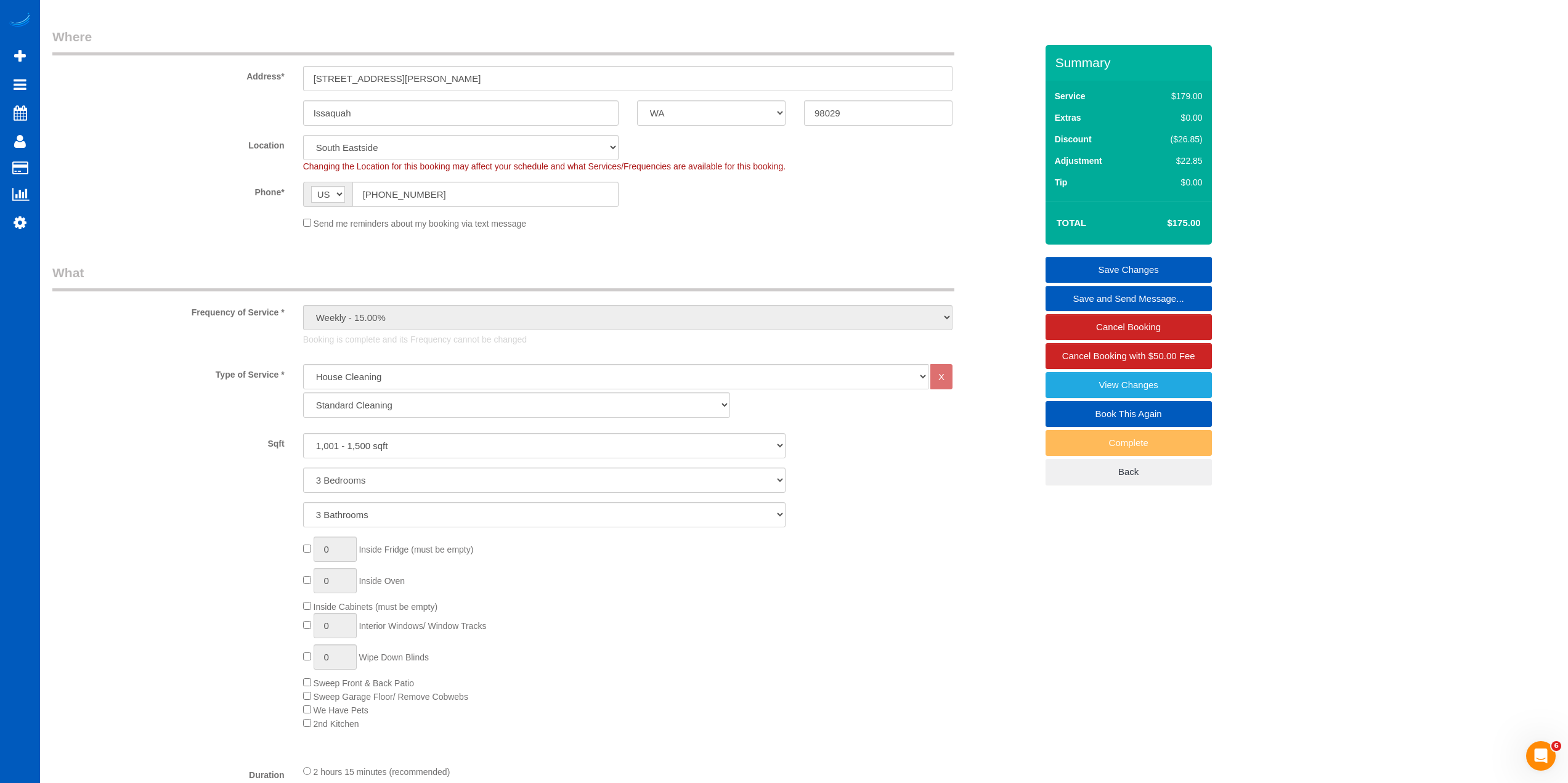
scroll to position [185, 0]
